Goal: Use online tool/utility: Utilize a website feature to perform a specific function

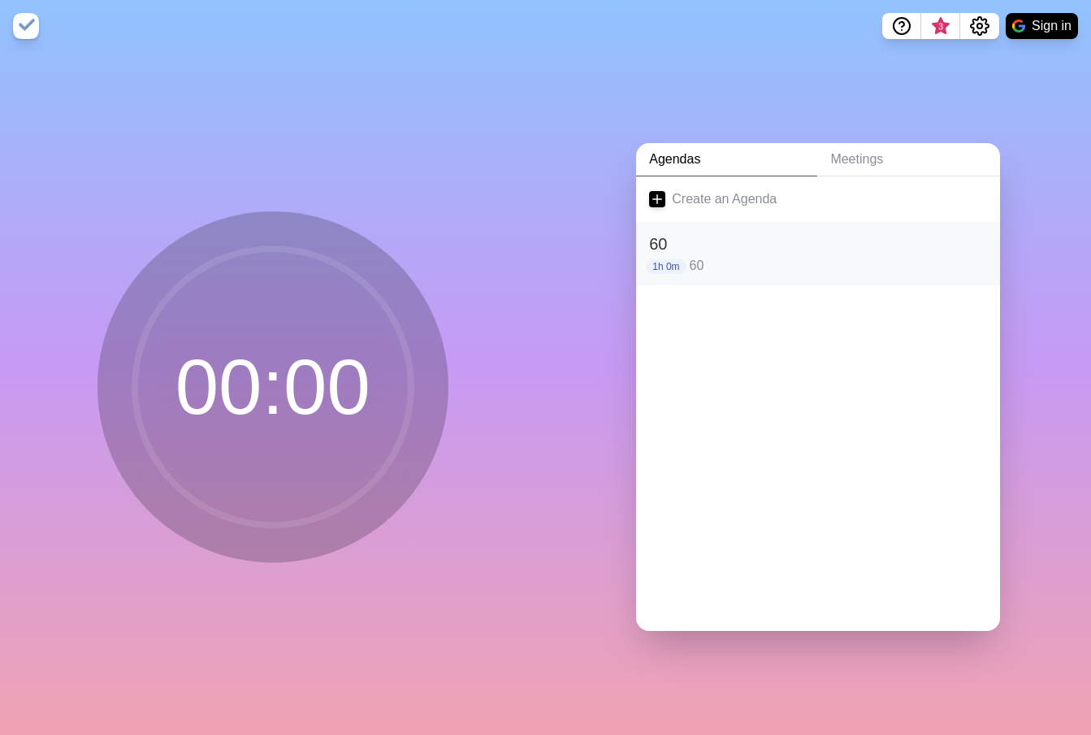
click at [804, 232] on h2 "60" at bounding box center [818, 244] width 338 height 24
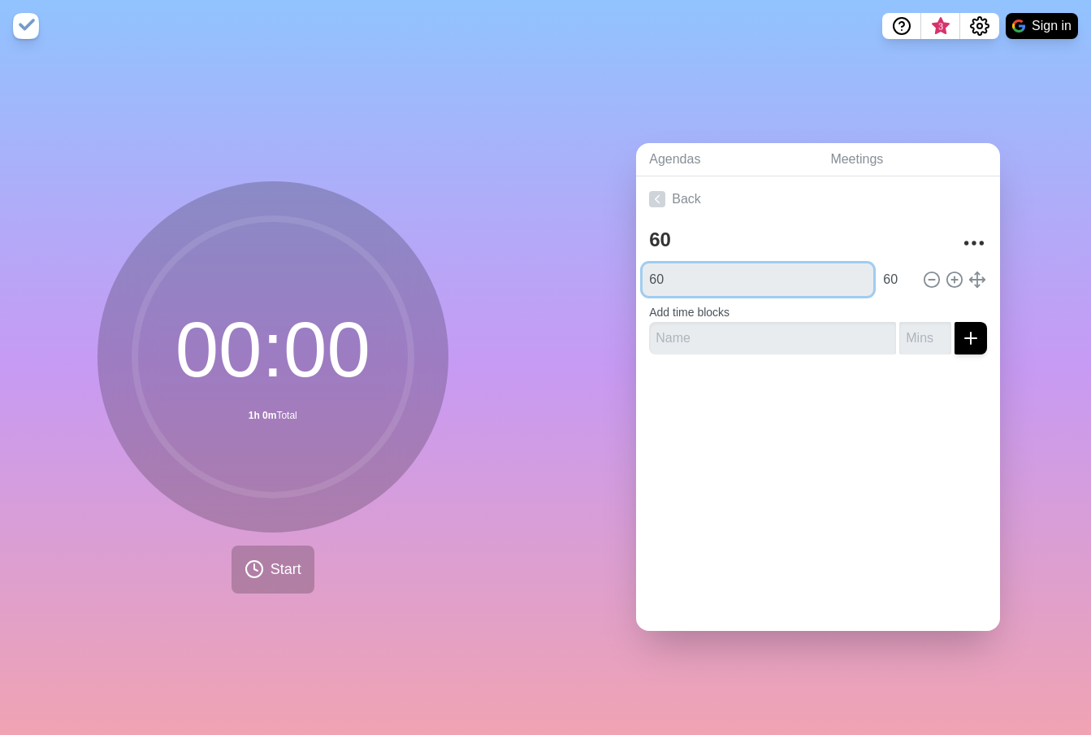
drag, startPoint x: 688, startPoint y: 256, endPoint x: 571, endPoint y: 198, distance: 130.5
click at [571, 198] on div "Agendas Meetings Back 60 60 60 Add time blocks" at bounding box center [819, 393] width 546 height 683
type input "15"
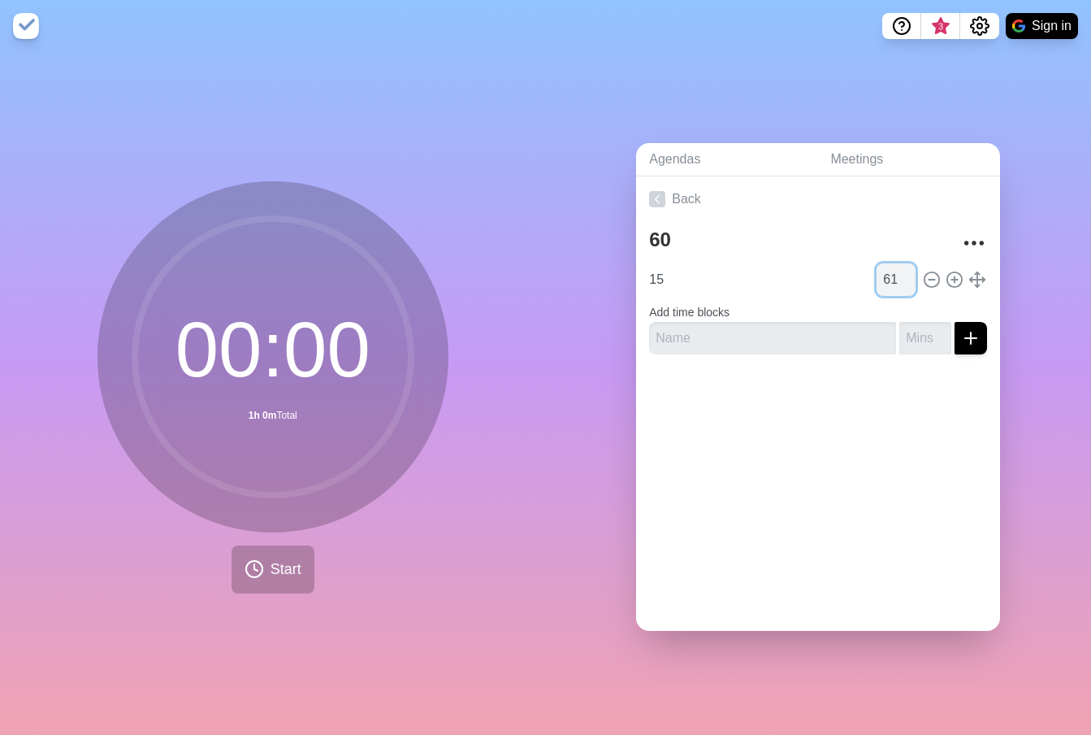
click at [884, 269] on input "61" at bounding box center [896, 279] width 39 height 33
type input "6"
type input "15"
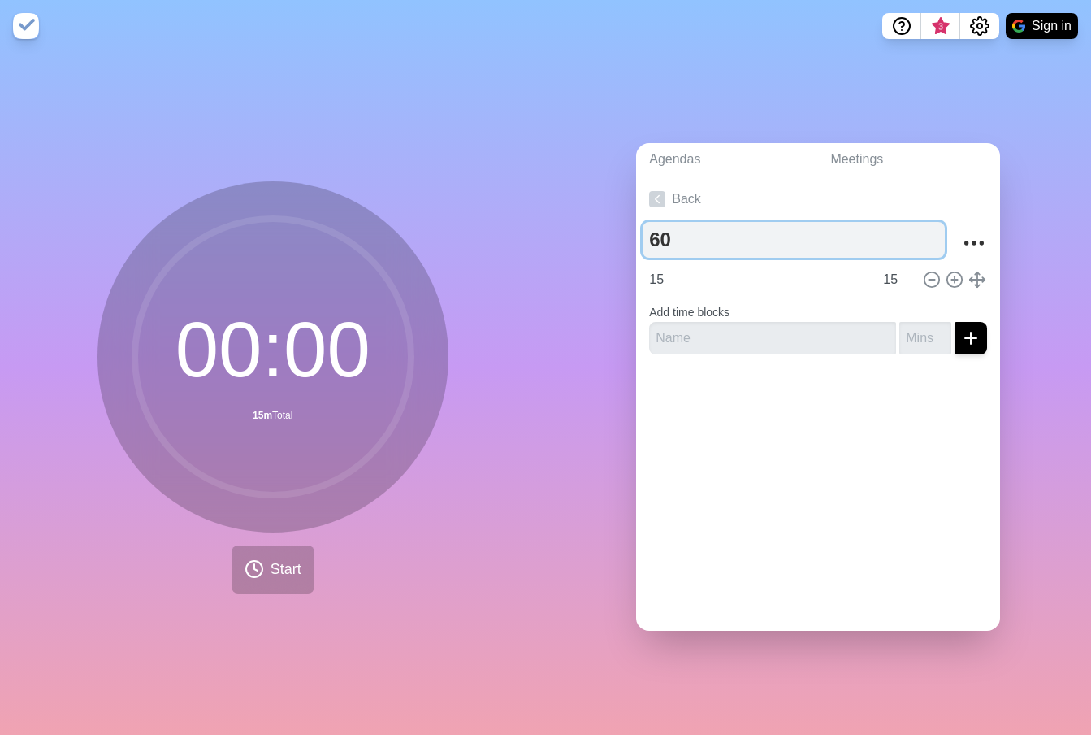
click at [703, 224] on textarea "60" at bounding box center [794, 240] width 302 height 36
type textarea "6"
type textarea "15"
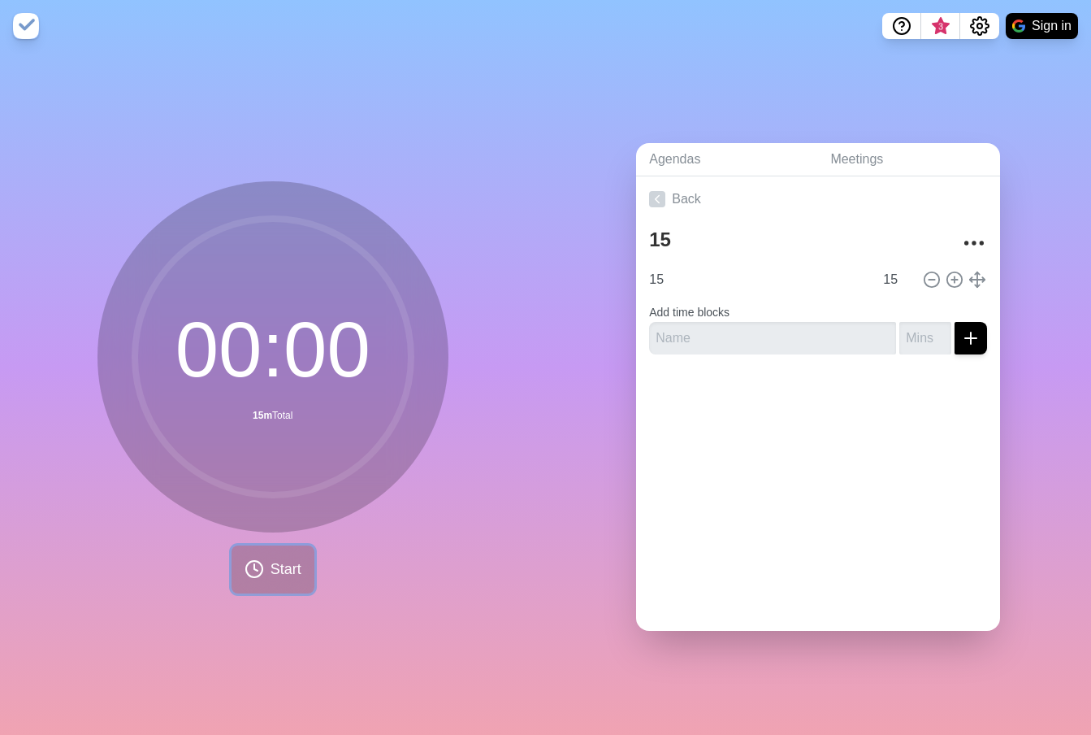
click at [273, 575] on button "Start" at bounding box center [273, 569] width 83 height 48
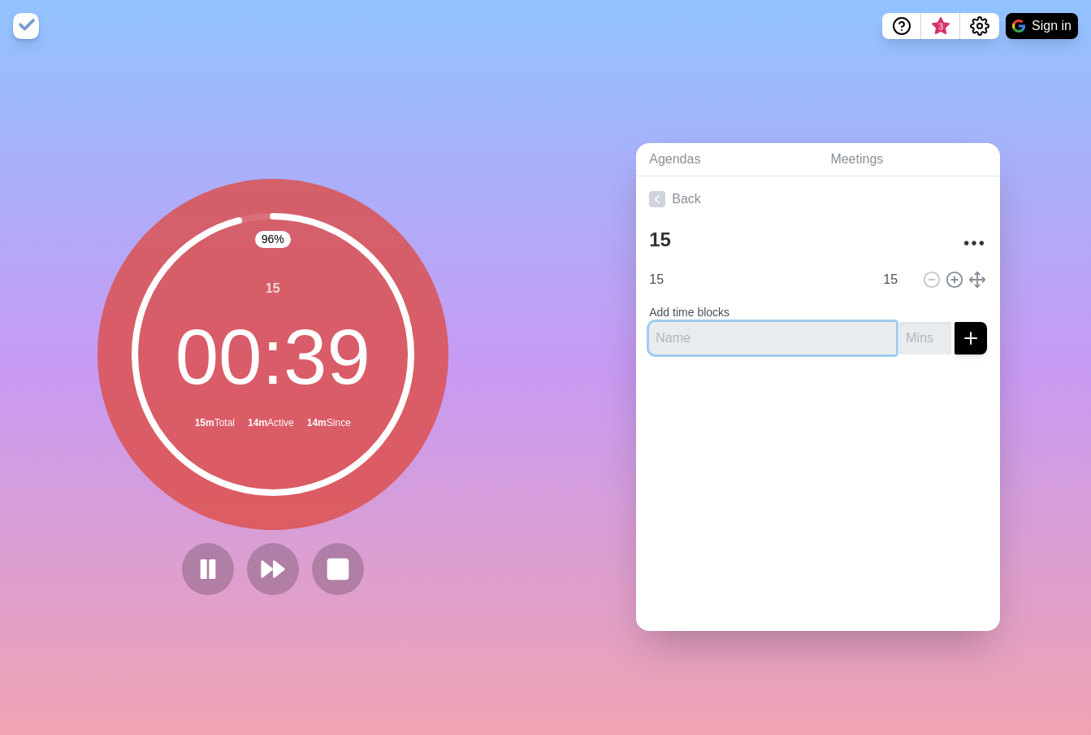
click at [671, 346] on input "text" at bounding box center [772, 338] width 247 height 33
type input "1"
click at [955, 322] on button "submit" at bounding box center [971, 338] width 33 height 33
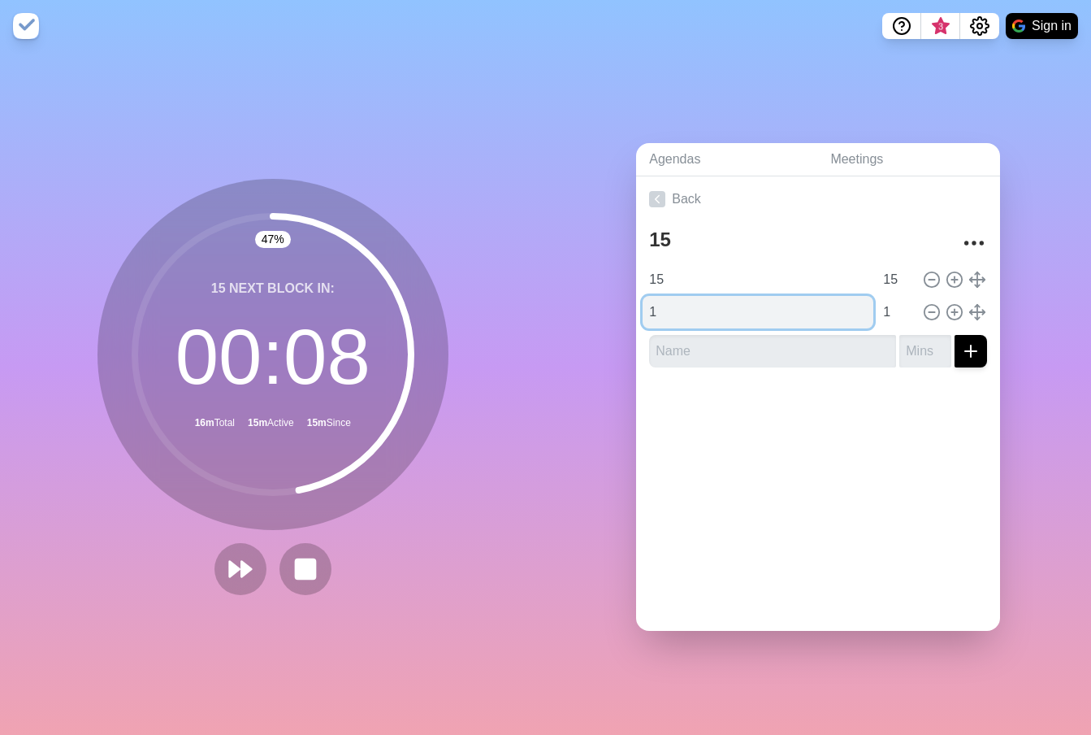
click at [692, 310] on input "1" at bounding box center [758, 312] width 231 height 33
type input "2"
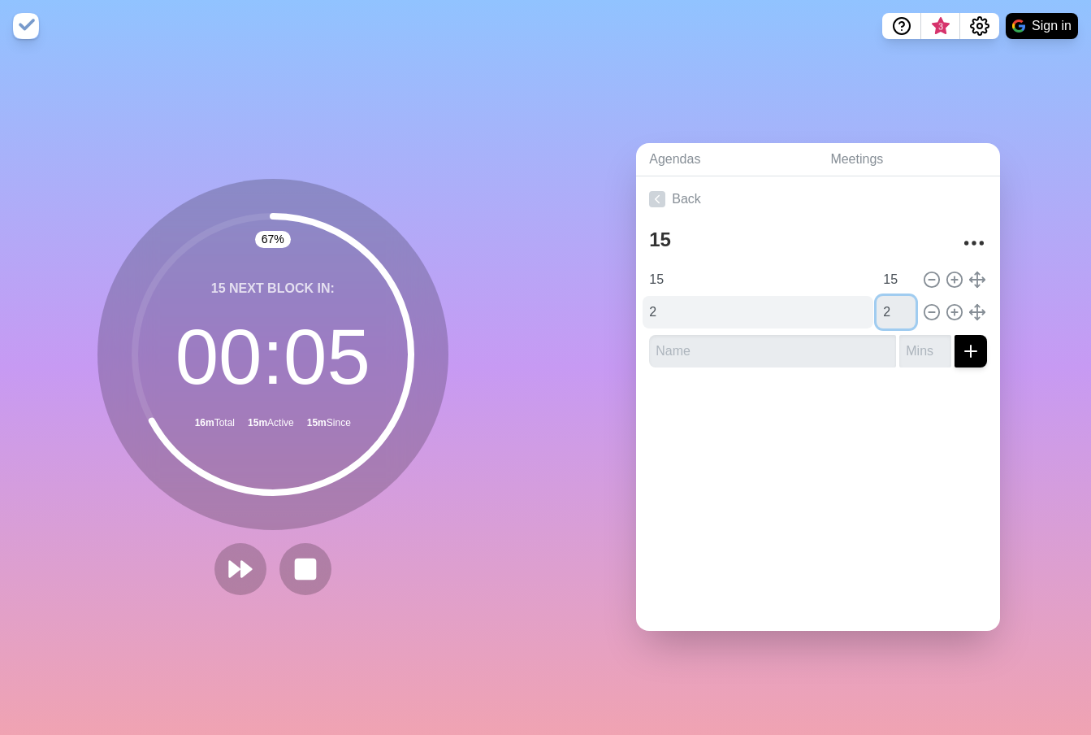
type input "2"
